Goal: Check status: Check status

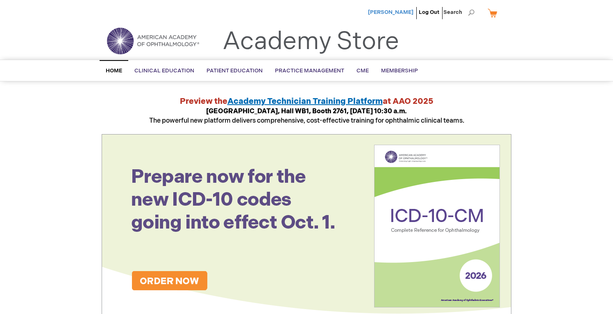
click at [402, 13] on span "[PERSON_NAME]" at bounding box center [390, 12] width 45 height 7
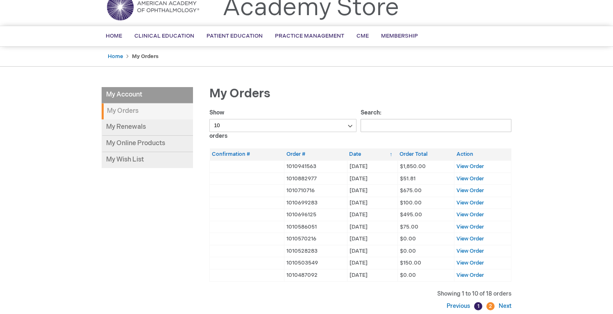
scroll to position [35, 0]
click at [375, 177] on td "25/06/20 20/06/25" at bounding box center [372, 178] width 50 height 12
click at [463, 177] on span "View Order" at bounding box center [469, 178] width 27 height 7
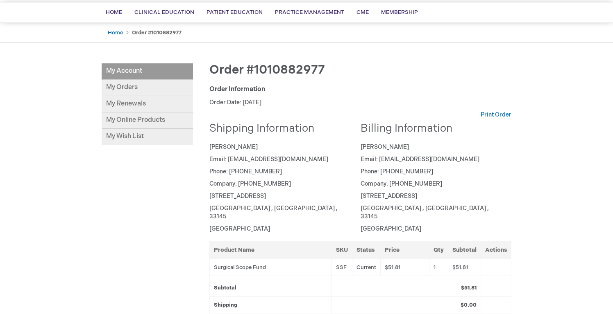
scroll to position [50, 0]
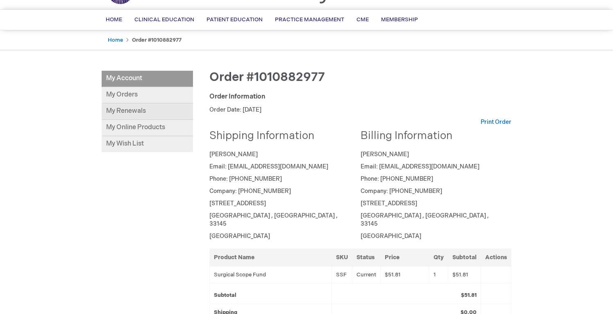
click at [130, 107] on link "My Renewals" at bounding box center [147, 112] width 91 height 16
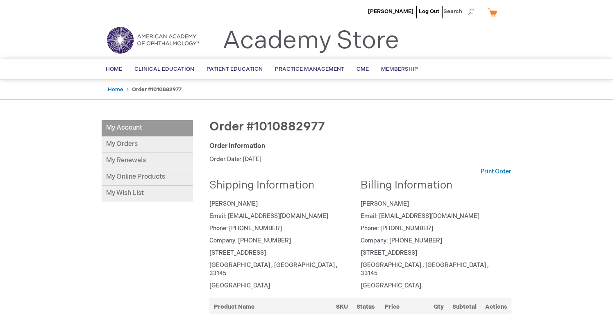
scroll to position [0, 0]
click at [129, 189] on link "My Wish List" at bounding box center [147, 195] width 91 height 16
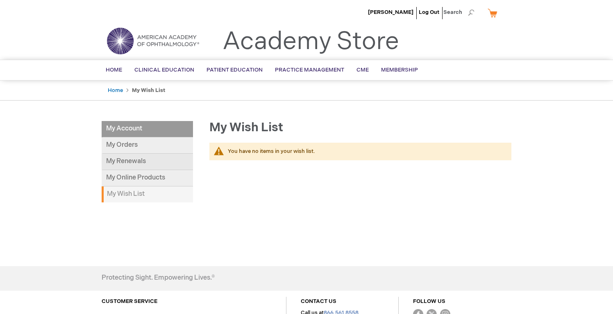
click at [134, 161] on link "My Renewals" at bounding box center [147, 162] width 91 height 16
